Goal: Communication & Community: Answer question/provide support

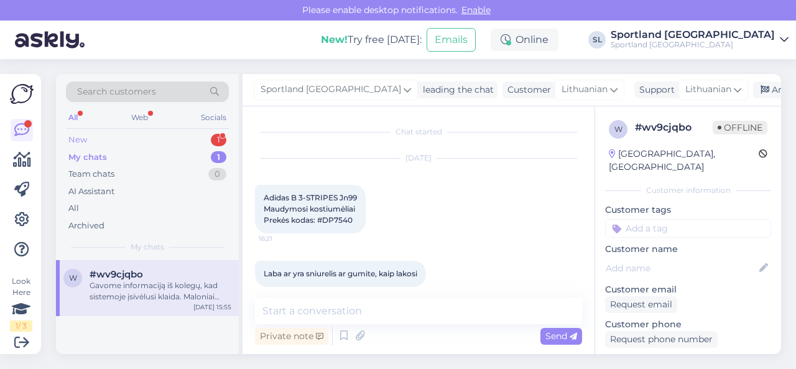
scroll to position [2729, 0]
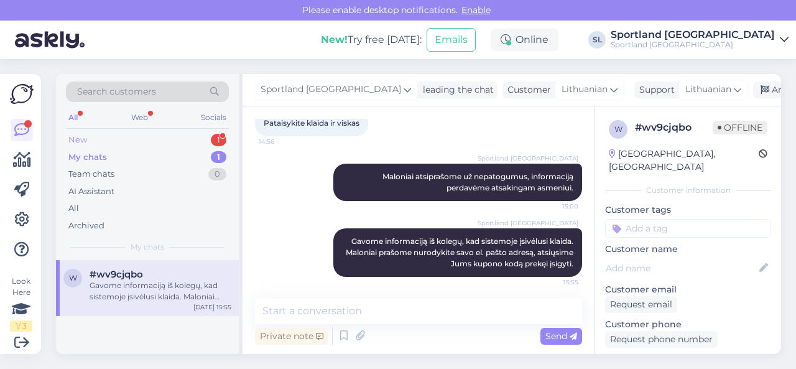
click at [171, 134] on div "New 1" at bounding box center [147, 139] width 163 height 17
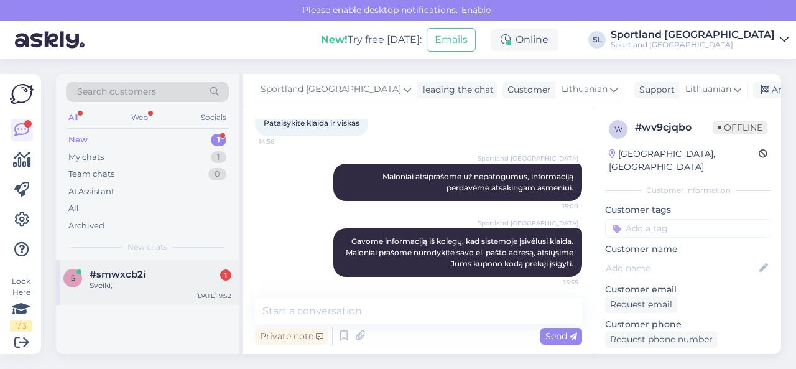
click at [168, 273] on div "#smwxcb2i 1" at bounding box center [161, 274] width 142 height 11
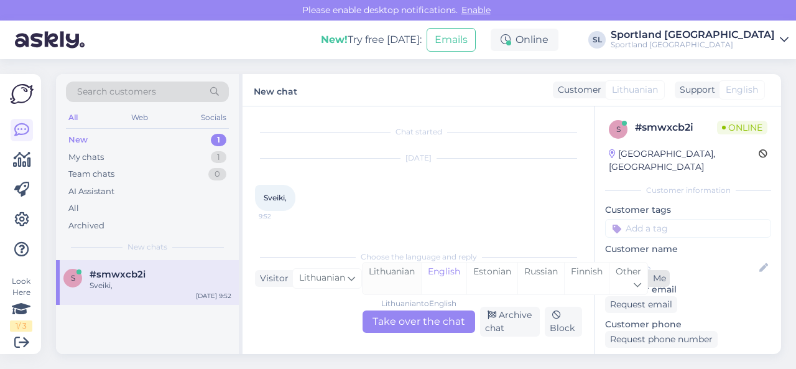
click at [392, 274] on div "Lithuanian" at bounding box center [391, 278] width 58 height 32
click at [398, 319] on div "Lithuanian to Lithuanian Take over the chat" at bounding box center [418, 321] width 113 height 22
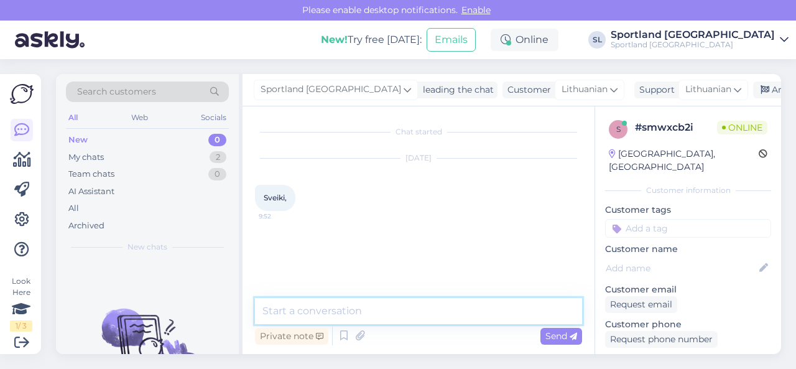
click at [385, 310] on textarea at bounding box center [418, 311] width 327 height 26
type textarea "Sveiki"
type textarea "Kuo galime Jums padėti?"
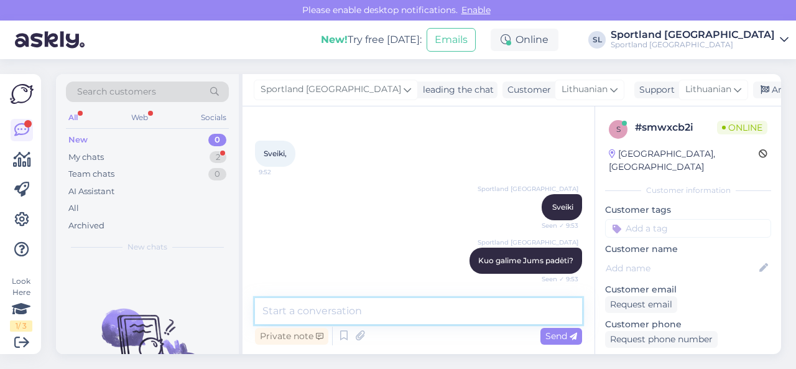
scroll to position [98, 0]
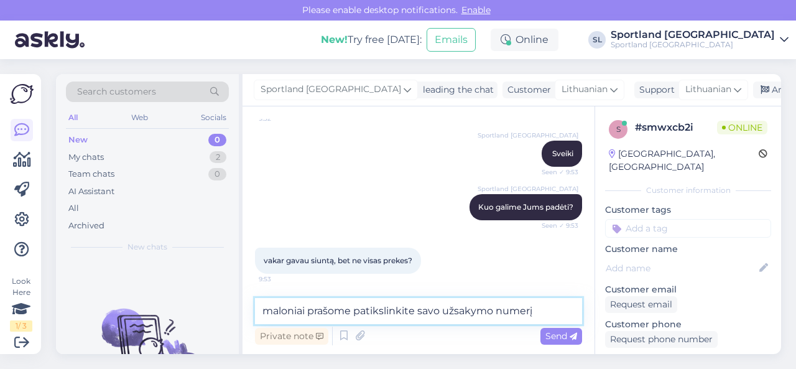
type textarea "maloniai prašome patikslinkite savo užsakymo numerį."
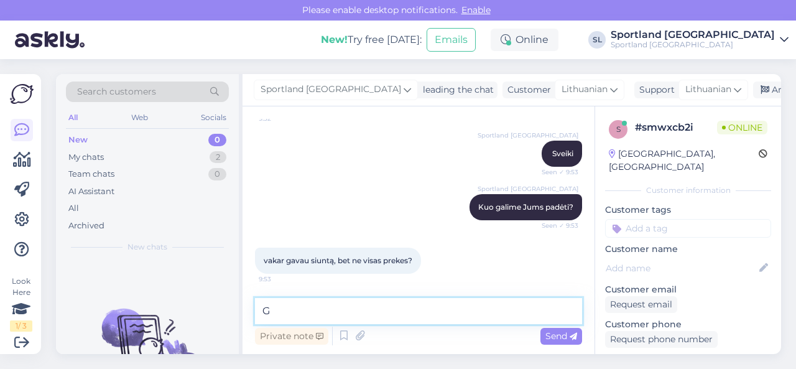
scroll to position [151, 0]
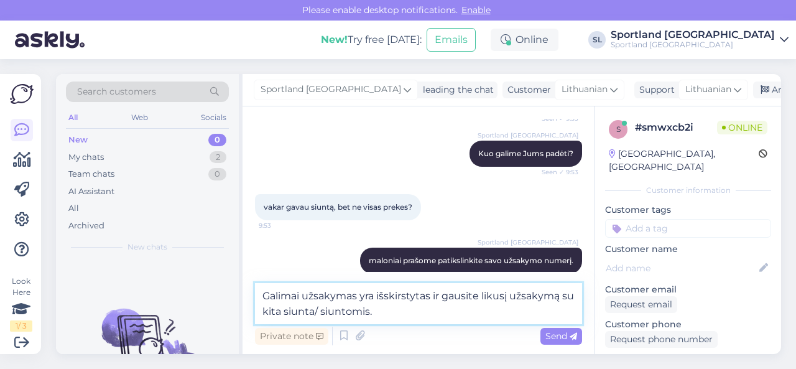
type textarea "Galimai užsakymas yra išskirstytas ir gausite likusį užsakymą su kita siunta/ s…"
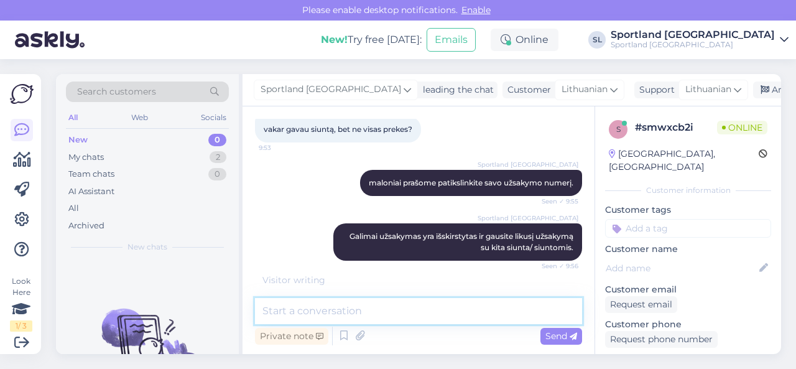
scroll to position [280, 0]
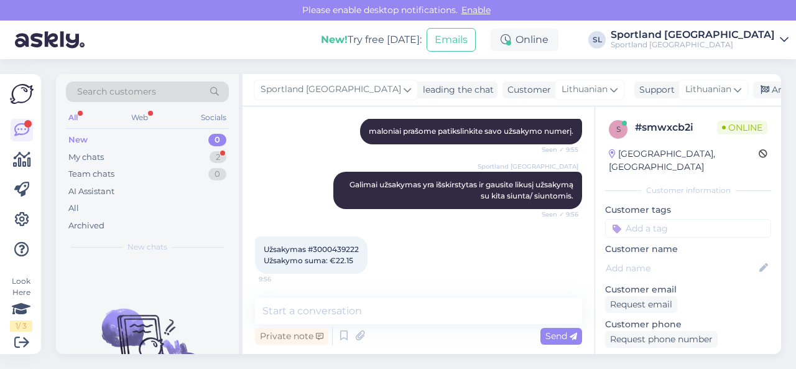
click at [347, 249] on span "Užsakymas #3000439222 Užsakymo suma: €22.15" at bounding box center [311, 254] width 95 height 21
copy span "3000439222"
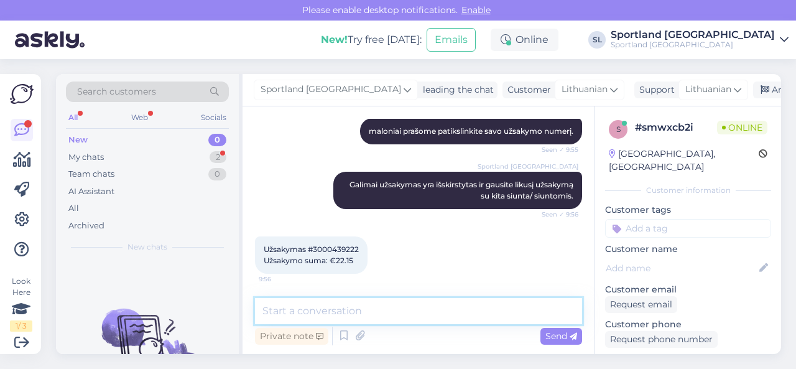
click at [366, 314] on textarea at bounding box center [418, 311] width 327 height 26
paste textarea "NEW BALANCE PATCH LOGO CREW SOCKS - 3 PACK SKU: 41114501150"
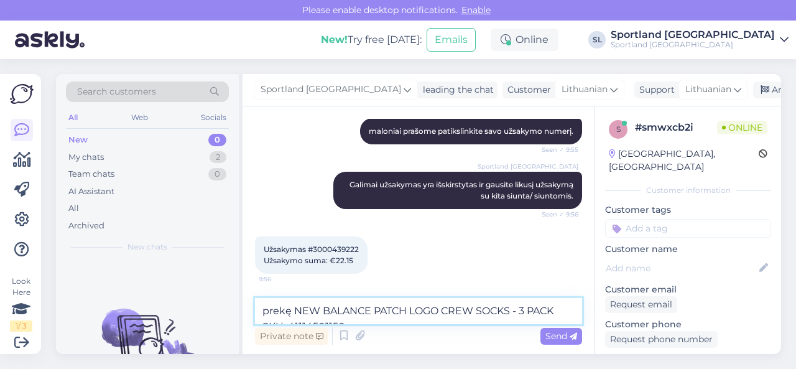
scroll to position [293, 0]
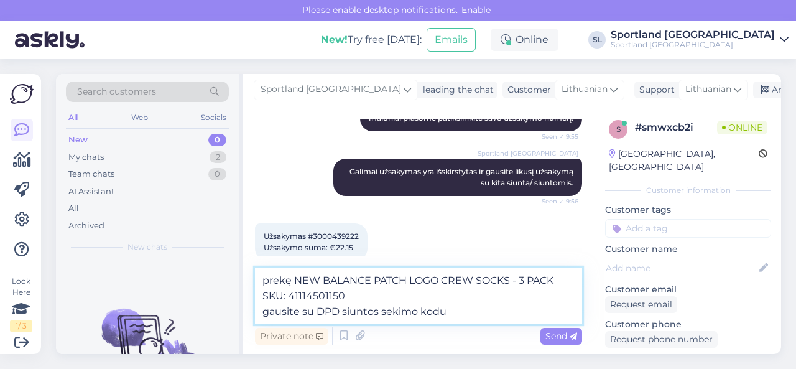
paste textarea "05835006681040"
type textarea "prekę NEW BALANCE PATCH LOGO CREW SOCKS - 3 PACK SKU: 41114501150 gausite su DP…"
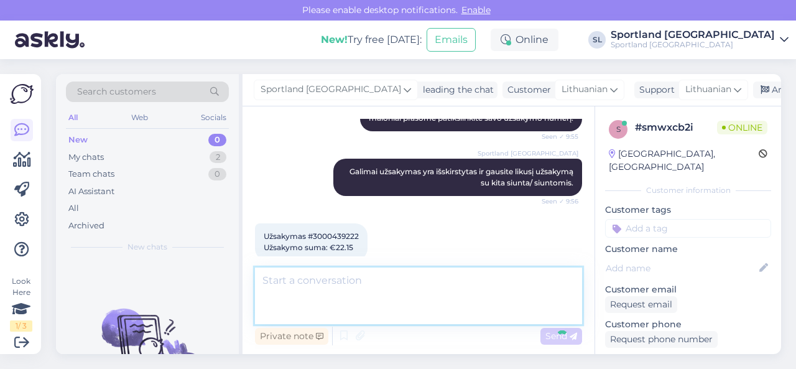
scroll to position [356, 0]
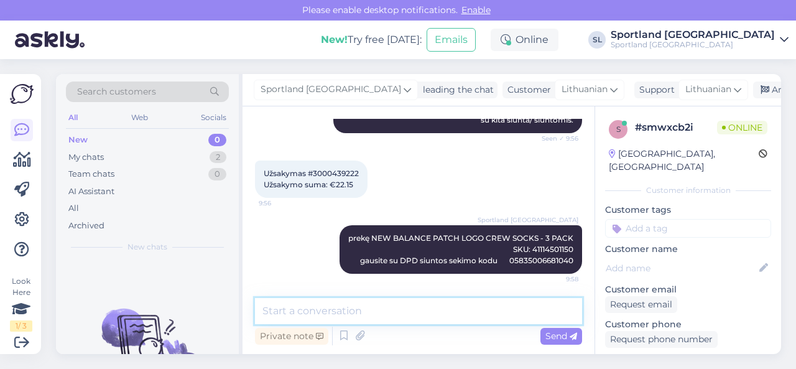
click at [378, 313] on textarea at bounding box center [418, 311] width 327 height 26
paste textarea "Siunta išvežta pristatymui [DATE]"
type textarea "Siuntos būsena: Siunta išvežta pristatymui [DATE]"
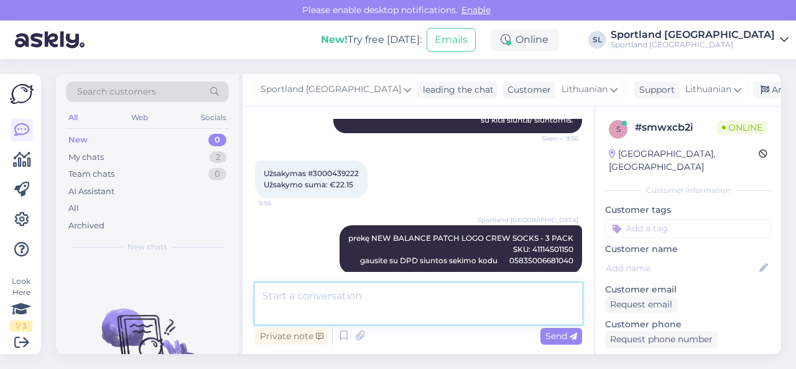
scroll to position [421, 0]
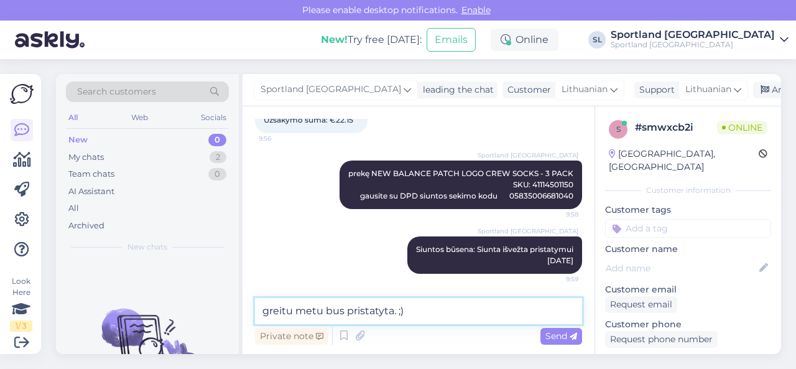
type textarea "greitu metu bus pristatyta. ;)"
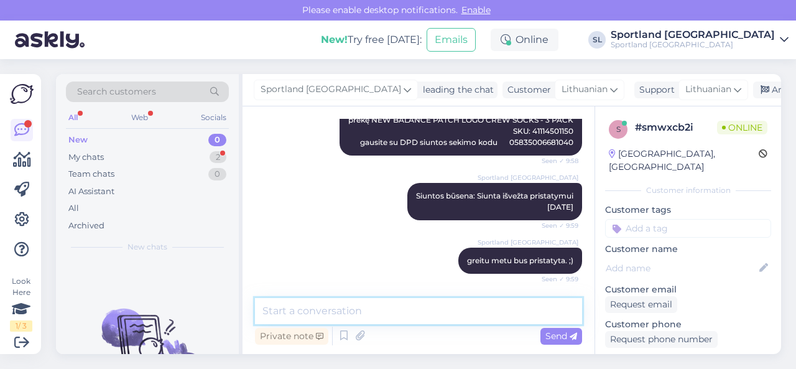
scroll to position [528, 0]
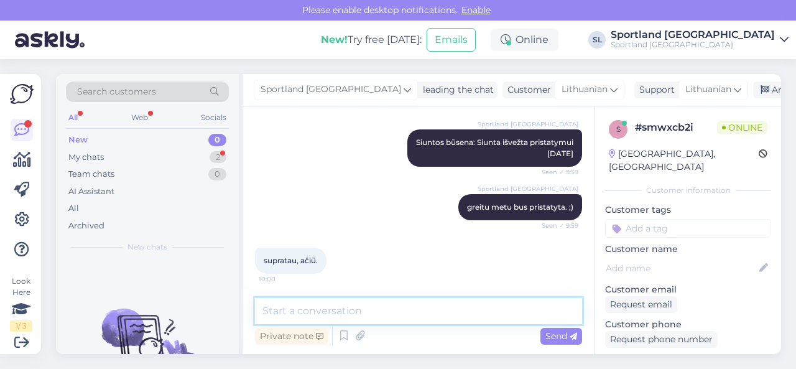
click at [324, 310] on textarea at bounding box center [418, 311] width 327 height 26
type textarea "gražios Jums dienos."
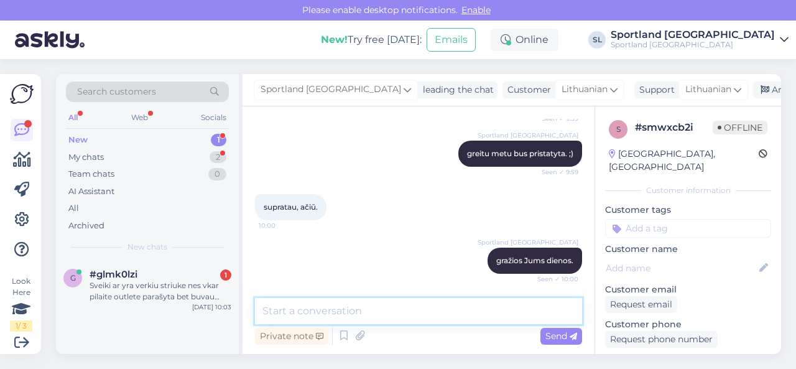
scroll to position [635, 0]
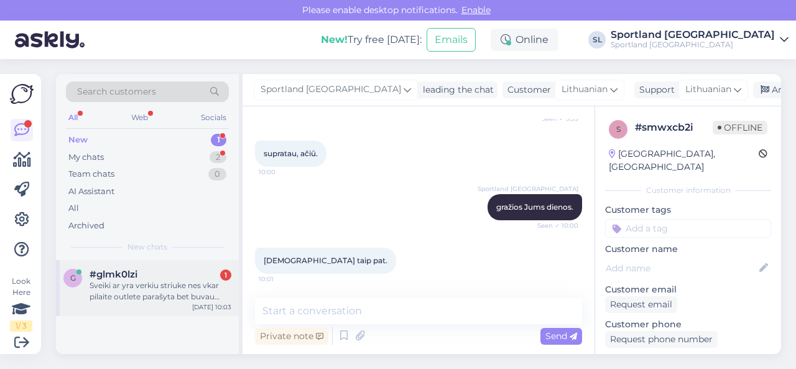
click at [168, 287] on div "Sveiki ar yra verkiu striuke nes vkar pilaite outlete parašyta bet buvau nera?" at bounding box center [161, 291] width 142 height 22
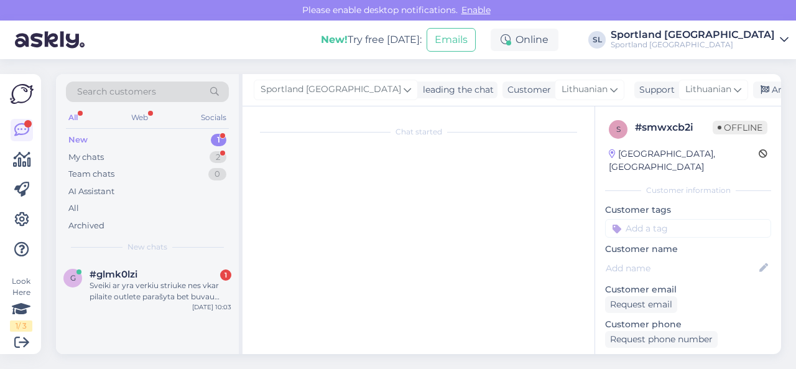
scroll to position [26, 0]
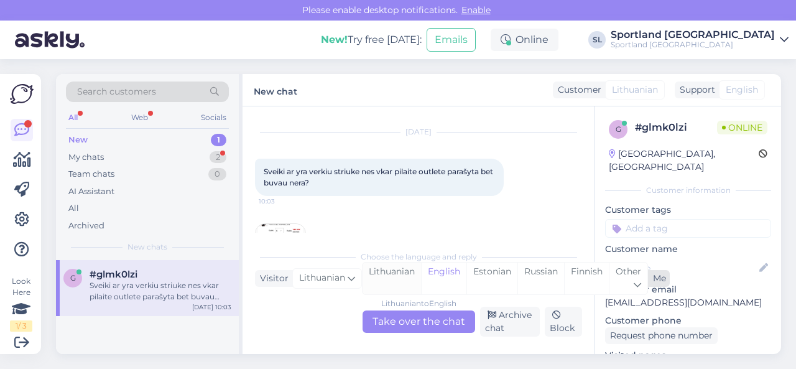
click at [373, 278] on div "Lithuanian" at bounding box center [391, 278] width 58 height 32
click at [390, 314] on div "Lithuanian to Lithuanian Take over the chat" at bounding box center [418, 321] width 113 height 22
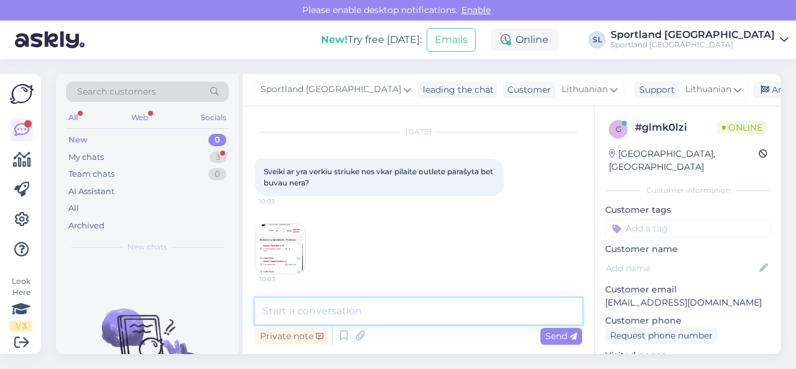
click at [370, 307] on textarea at bounding box center [418, 311] width 327 height 26
type textarea "Sveiki"
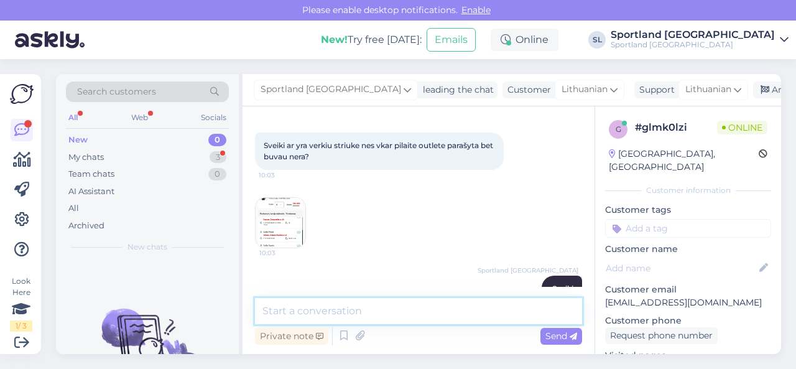
scroll to position [80, 0]
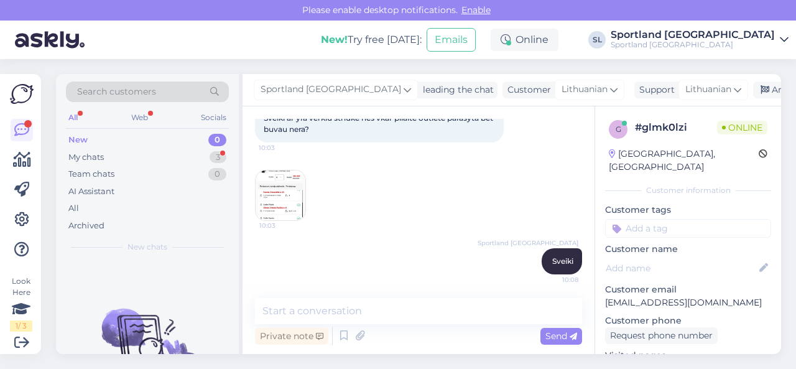
click at [288, 197] on img at bounding box center [280, 195] width 50 height 50
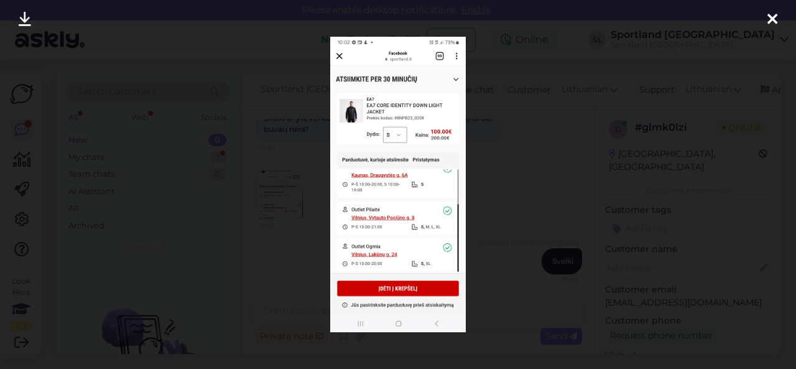
click at [534, 182] on div at bounding box center [398, 184] width 796 height 369
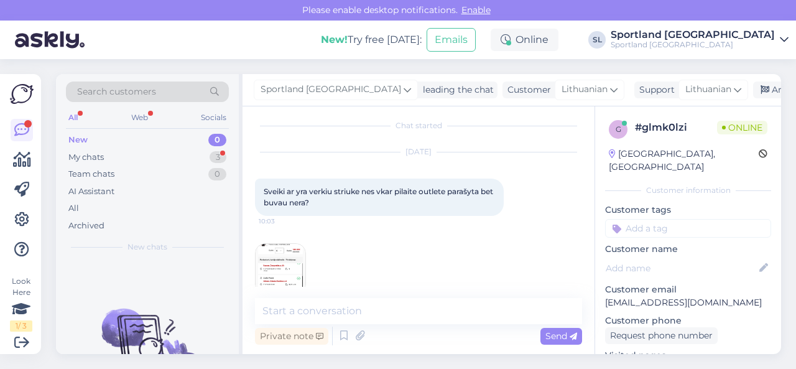
scroll to position [0, 0]
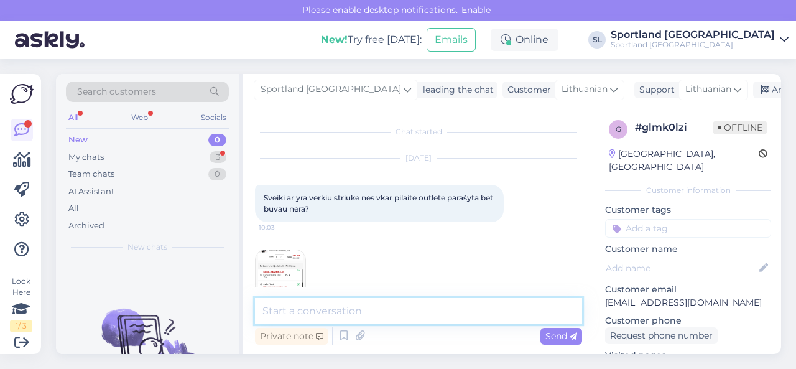
click at [377, 308] on textarea at bounding box center [418, 311] width 327 height 26
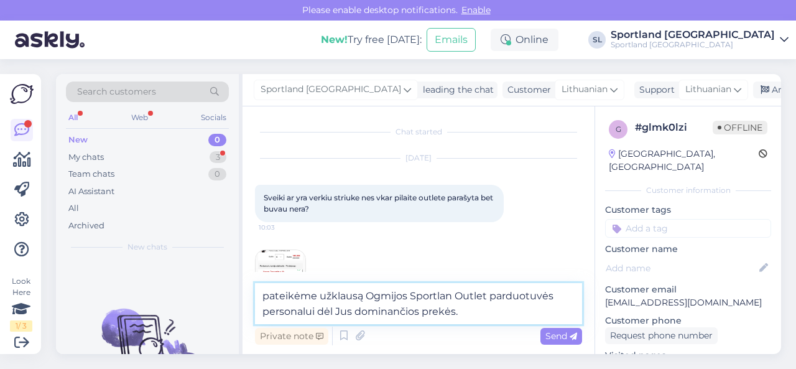
click at [453, 296] on textarea "pateikėme užklausą Ogmijos Sportlan Outlet parduotuvės personalui dėl Jus domin…" at bounding box center [418, 303] width 327 height 41
type textarea "pateikėme užklausą Ogmijos Sportland Outlet parduotuvės personalui dėl Jus domi…"
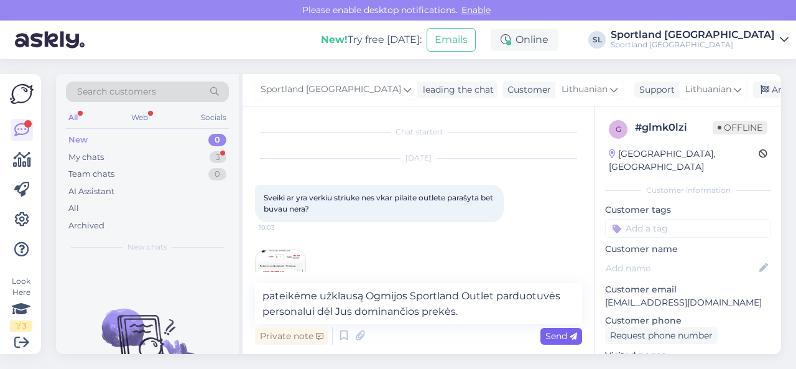
click at [553, 335] on span "Send" at bounding box center [561, 335] width 32 height 11
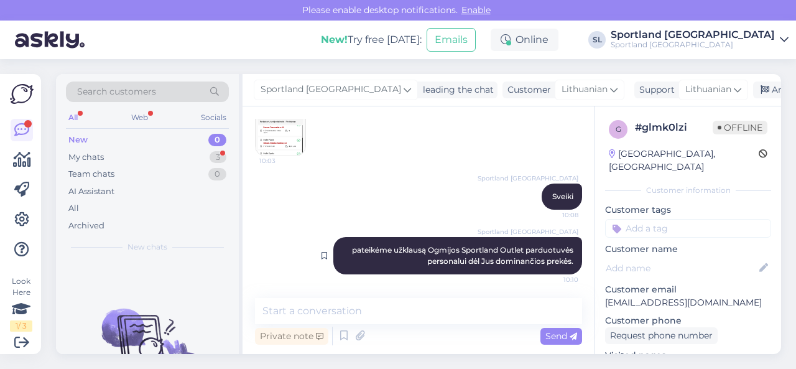
scroll to position [144, 0]
click at [180, 156] on div "My chats 3" at bounding box center [147, 157] width 163 height 17
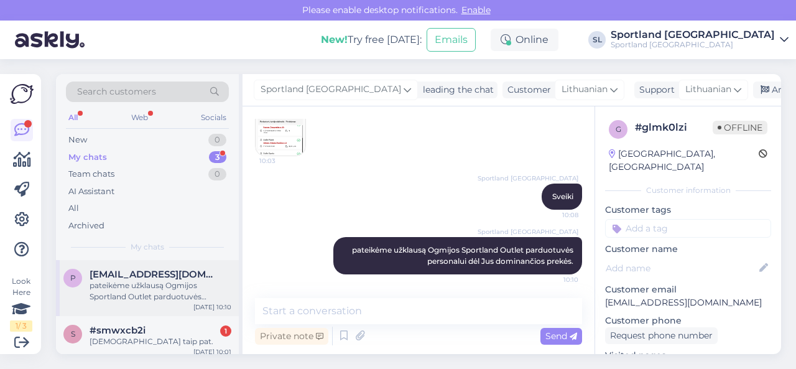
click at [186, 285] on div "pateikėme užklausą Ogmijos Sportland Outlet parduotuvės personalui dėl Jus domi…" at bounding box center [161, 291] width 142 height 22
click at [182, 332] on div "#smwxcb2i 1" at bounding box center [161, 329] width 142 height 11
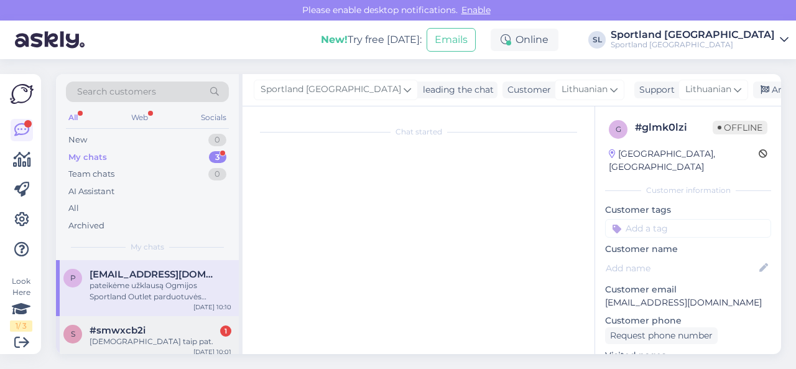
scroll to position [635, 0]
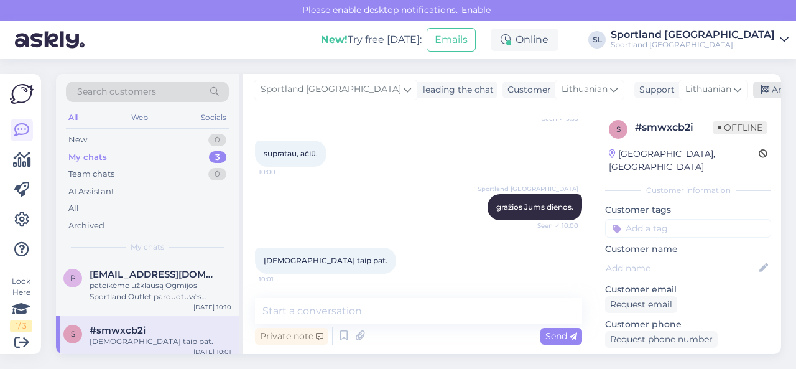
click at [753, 91] on div "Archive chat" at bounding box center [792, 89] width 78 height 17
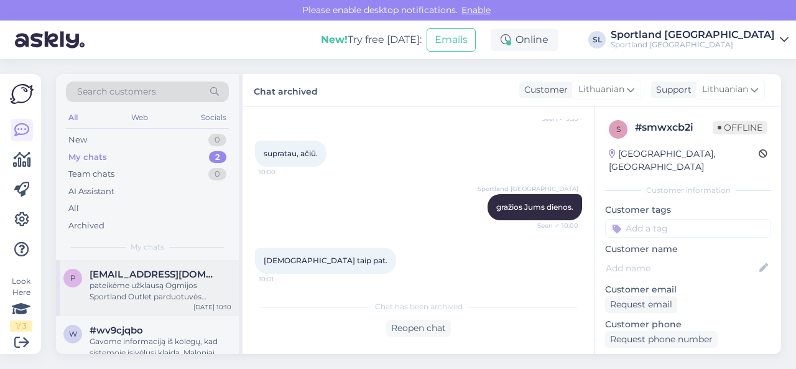
click at [160, 289] on div "pateikėme užklausą Ogmijos Sportland Outlet parduotuvės personalui dėl Jus domi…" at bounding box center [161, 291] width 142 height 22
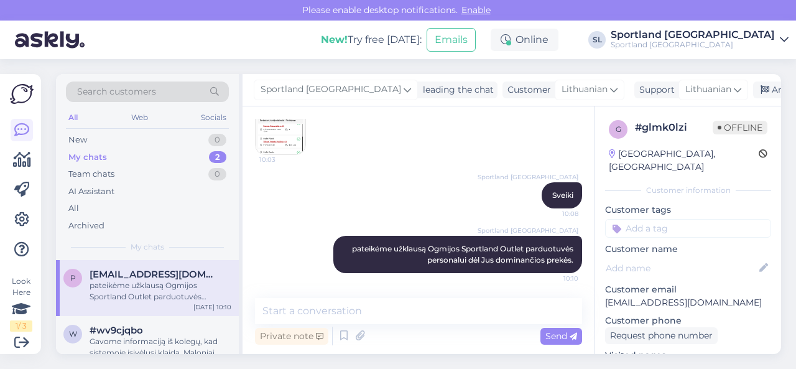
scroll to position [144, 0]
